Goal: Task Accomplishment & Management: Manage account settings

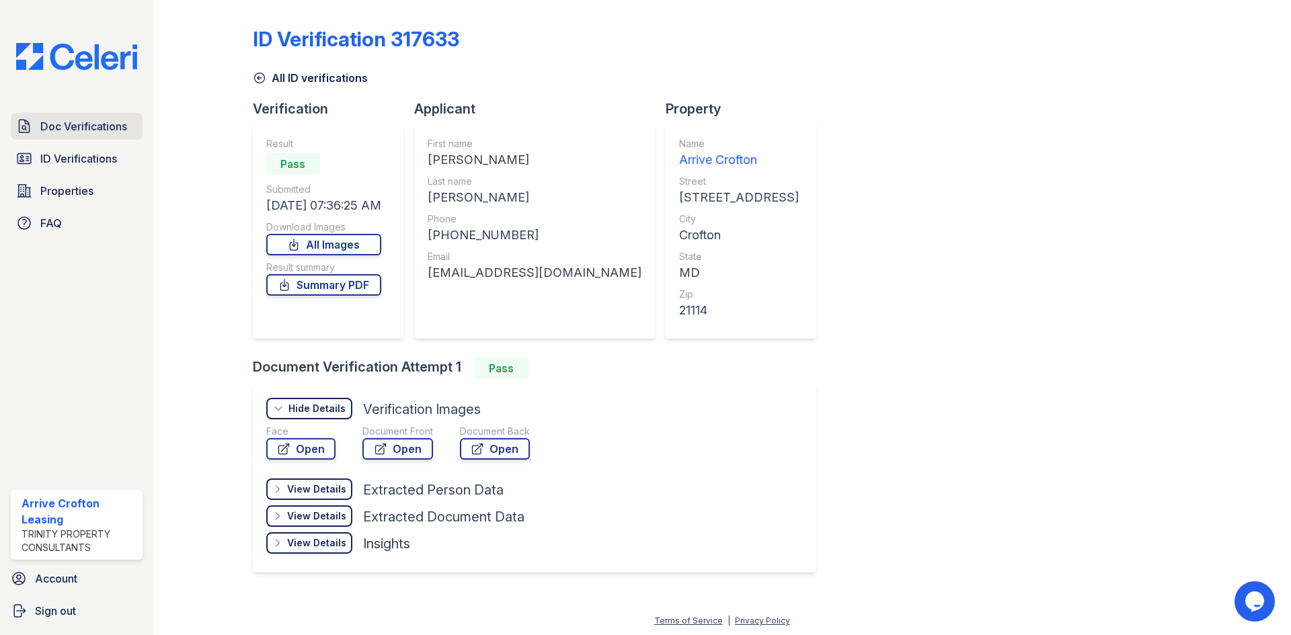
drag, startPoint x: 0, startPoint y: 0, endPoint x: 62, endPoint y: 137, distance: 150.5
click at [62, 137] on link "Doc Verifications" at bounding box center [77, 126] width 132 height 27
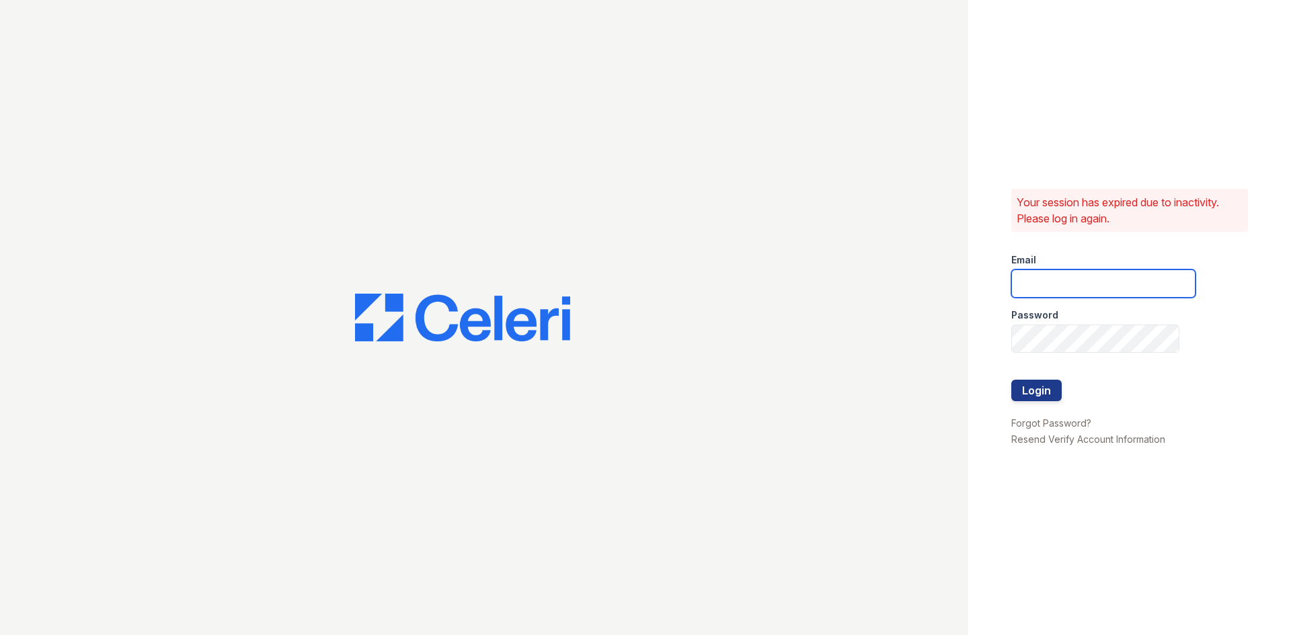
click at [1096, 280] on input "email" at bounding box center [1103, 284] width 184 height 28
type input "arrivecrofton@trinity-pm.com"
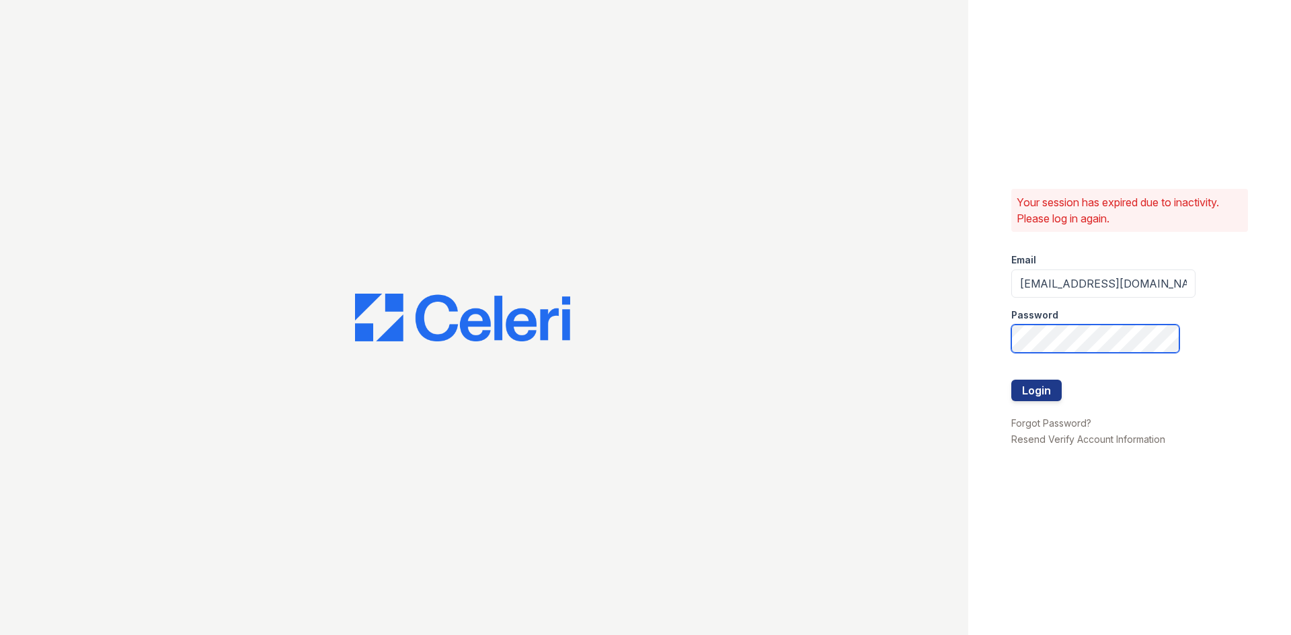
click at [1011, 380] on button "Login" at bounding box center [1036, 391] width 50 height 22
